Goal: Check status: Check status

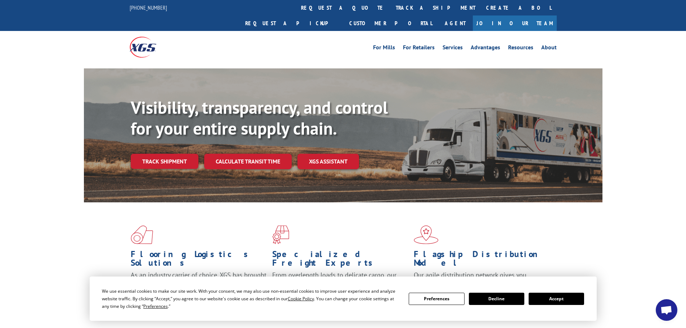
click at [550, 299] on button "Accept" at bounding box center [556, 299] width 55 height 12
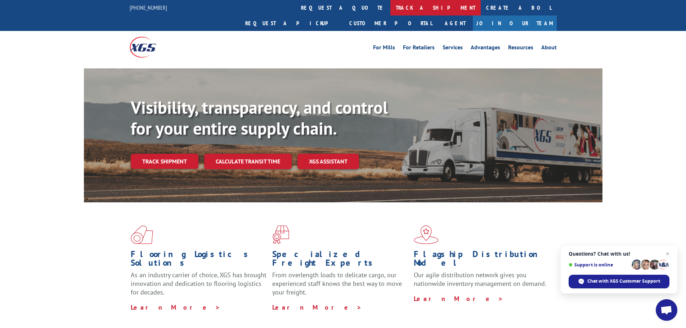
click at [390, 9] on link "track a shipment" at bounding box center [435, 7] width 90 height 15
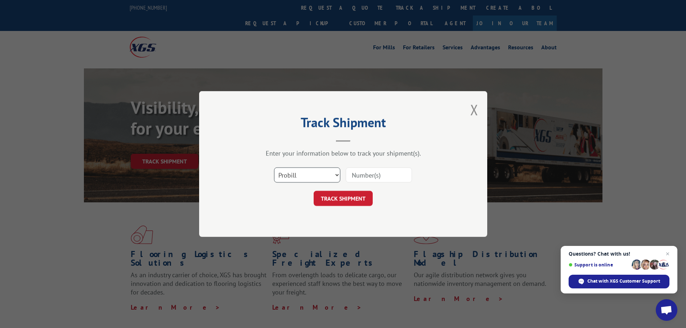
click at [337, 175] on select "Select category... Probill BOL PO" at bounding box center [307, 175] width 66 height 15
select select "bol"
click at [274, 168] on select "Select category... Probill BOL PO" at bounding box center [307, 175] width 66 height 15
click at [363, 173] on input at bounding box center [379, 175] width 66 height 15
paste input "475439"
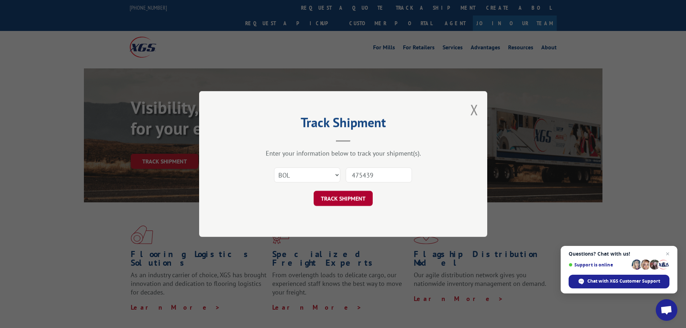
type input "475439"
click at [334, 195] on button "TRACK SHIPMENT" at bounding box center [343, 198] width 59 height 15
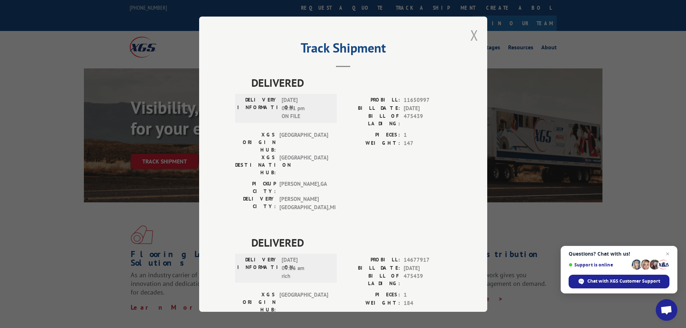
click at [472, 36] on button "Close modal" at bounding box center [474, 35] width 8 height 19
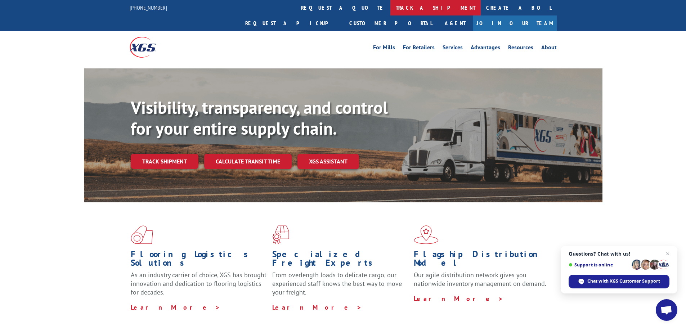
click at [390, 9] on link "track a shipment" at bounding box center [435, 7] width 90 height 15
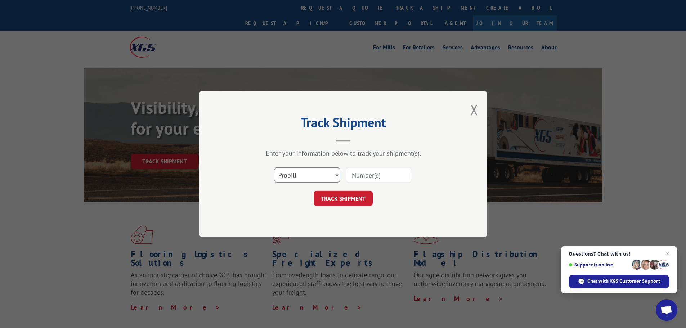
click at [332, 175] on select "Select category... Probill BOL PO" at bounding box center [307, 175] width 66 height 15
select select "bol"
click at [274, 168] on select "Select category... Probill BOL PO" at bounding box center [307, 175] width 66 height 15
click at [363, 174] on input at bounding box center [379, 175] width 66 height 15
paste input "7076403"
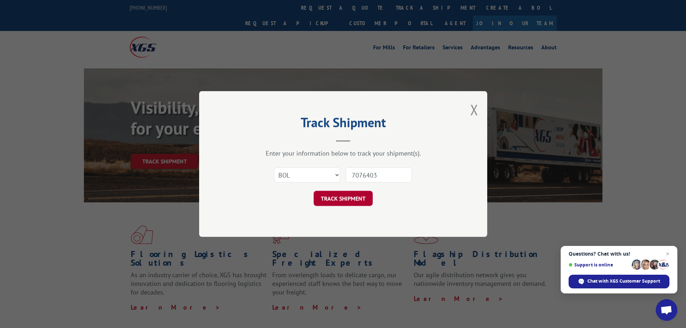
type input "7076403"
click at [335, 197] on button "TRACK SHIPMENT" at bounding box center [343, 198] width 59 height 15
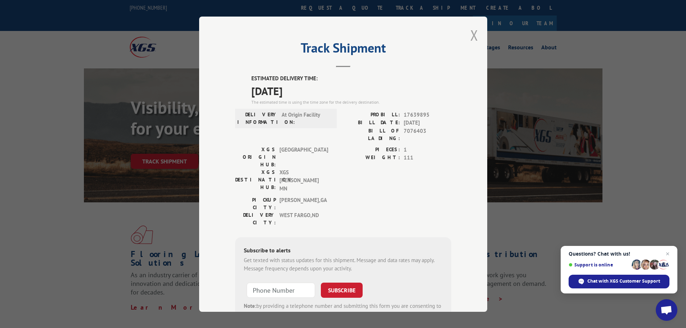
click at [470, 35] on button "Close modal" at bounding box center [474, 35] width 8 height 19
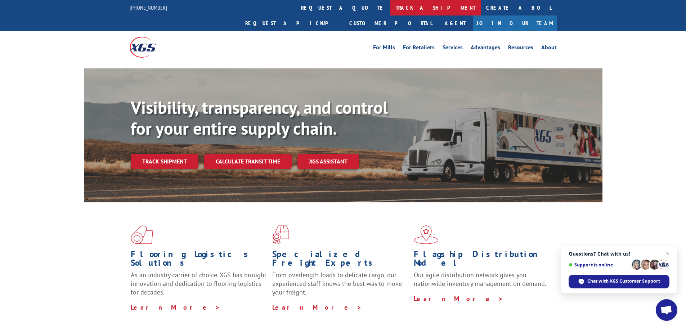
click at [390, 6] on link "track a shipment" at bounding box center [435, 7] width 90 height 15
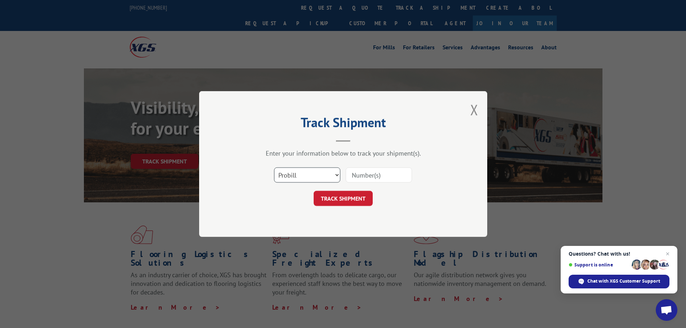
click at [338, 176] on select "Select category... Probill BOL PO" at bounding box center [307, 175] width 66 height 15
select select "bol"
click at [274, 168] on select "Select category... Probill BOL PO" at bounding box center [307, 175] width 66 height 15
click at [376, 169] on input at bounding box center [379, 175] width 66 height 15
paste input "7073978"
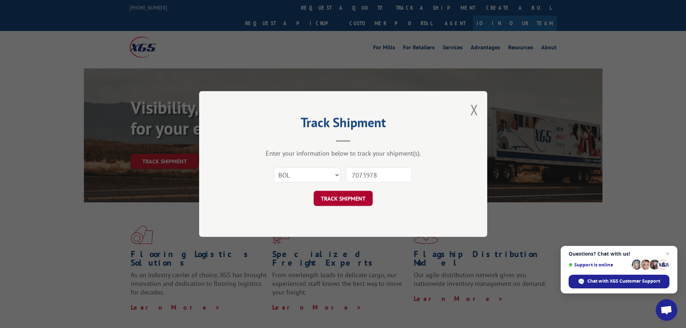
type input "7073978"
click at [333, 200] on button "TRACK SHIPMENT" at bounding box center [343, 198] width 59 height 15
